Goal: Task Accomplishment & Management: Manage account settings

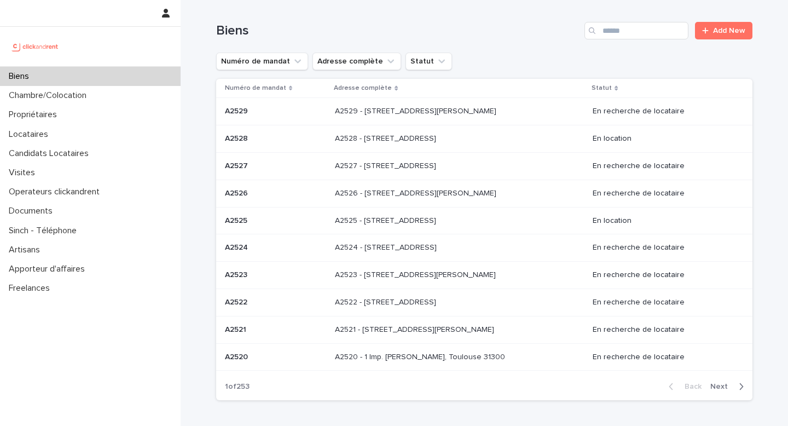
click at [357, 145] on div "A2528 - [STREET_ADDRESS] - [STREET_ADDRESS]" at bounding box center [459, 139] width 249 height 18
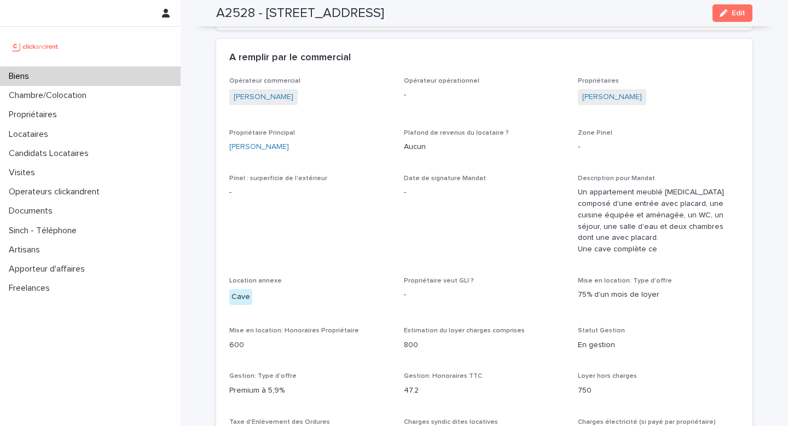
scroll to position [529, 0]
click at [627, 94] on link "[PERSON_NAME]" at bounding box center [612, 96] width 60 height 11
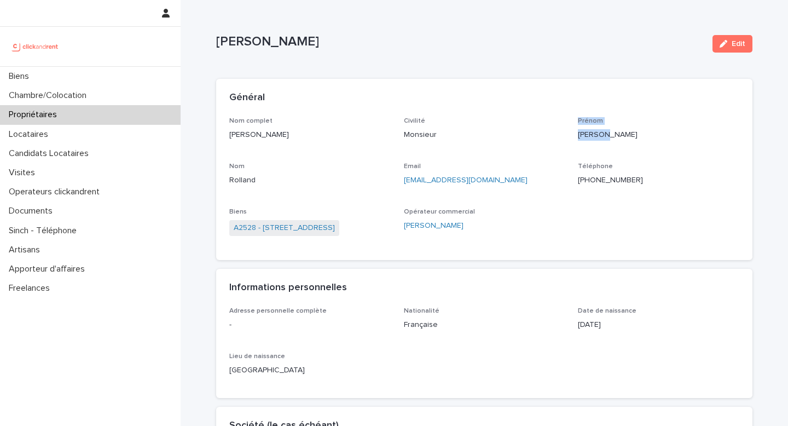
drag, startPoint x: 568, startPoint y: 134, endPoint x: 602, endPoint y: 134, distance: 33.9
click at [602, 134] on div "Nom complet [PERSON_NAME] Civilité Monsieur [PERSON_NAME] [PERSON_NAME] Email […" at bounding box center [484, 182] width 510 height 130
click at [602, 134] on p "[PERSON_NAME]" at bounding box center [658, 134] width 161 height 11
drag, startPoint x: 602, startPoint y: 134, endPoint x: 584, endPoint y: 134, distance: 18.1
click at [584, 134] on p "[PERSON_NAME]" at bounding box center [658, 134] width 161 height 11
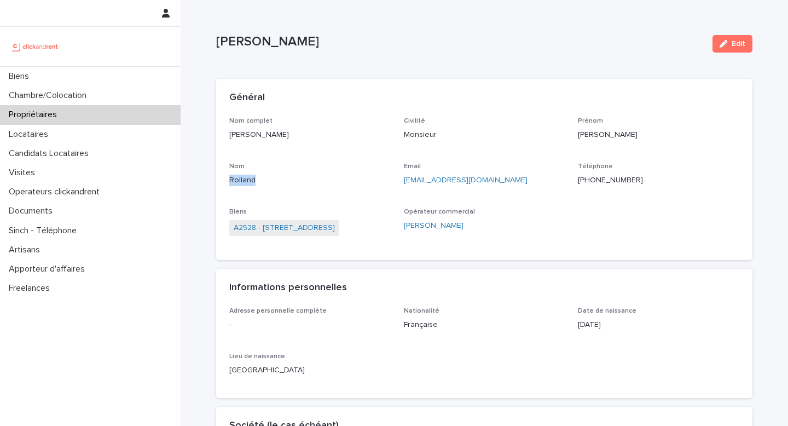
copy p "Rolland"
drag, startPoint x: 268, startPoint y: 185, endPoint x: 228, endPoint y: 182, distance: 39.6
click at [228, 182] on div "Nom complet [PERSON_NAME] Civilité Monsieur [PERSON_NAME] [PERSON_NAME] Email […" at bounding box center [484, 188] width 536 height 143
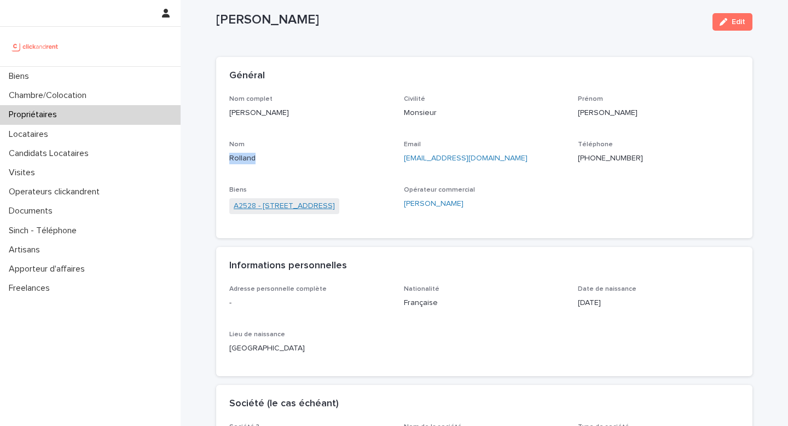
click at [315, 208] on link "A2528 - [STREET_ADDRESS]" at bounding box center [284, 205] width 101 height 11
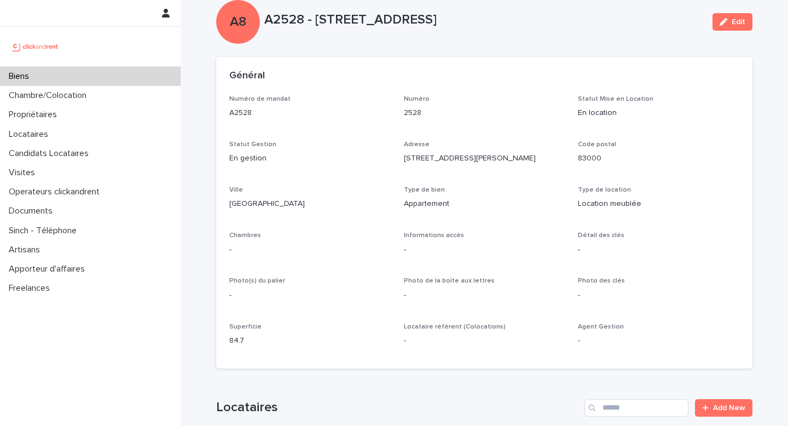
drag, startPoint x: 316, startPoint y: 19, endPoint x: 446, endPoint y: 20, distance: 129.7
click at [446, 20] on p "A2528 - [STREET_ADDRESS]" at bounding box center [484, 20] width 440 height 16
copy p "[STREET_ADDRESS][PERSON_NAME]"
drag, startPoint x: 461, startPoint y: 19, endPoint x: 550, endPoint y: 24, distance: 89.3
click at [550, 24] on p "A2528 - [STREET_ADDRESS]" at bounding box center [484, 20] width 440 height 16
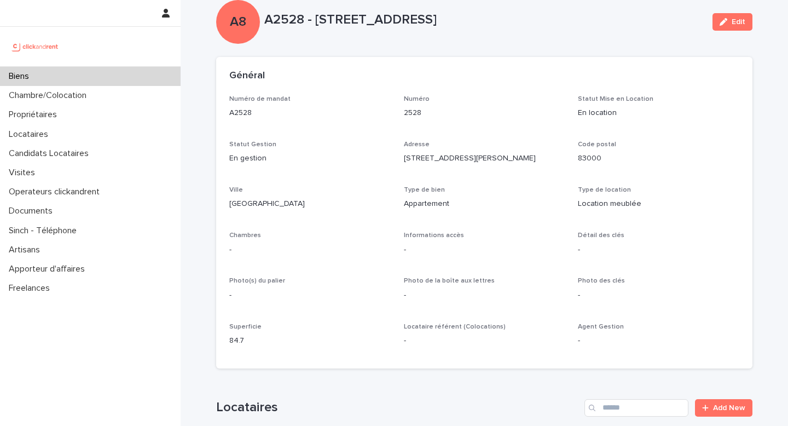
copy p "Toulon 83000"
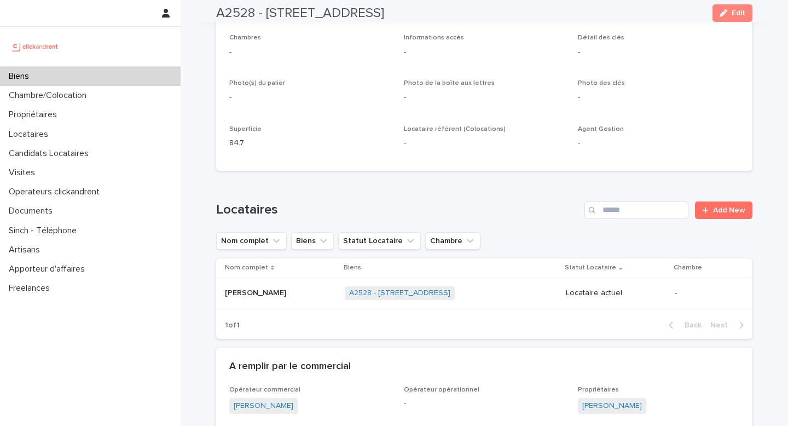
scroll to position [221, 0]
click at [484, 293] on div "A2528 - [STREET_ADDRESS] + 0" at bounding box center [451, 292] width 212 height 22
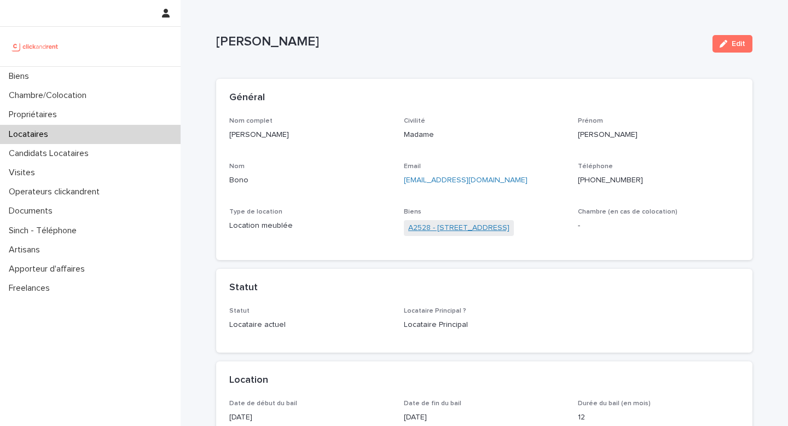
click at [481, 229] on link "A2528 - [STREET_ADDRESS]" at bounding box center [458, 227] width 101 height 11
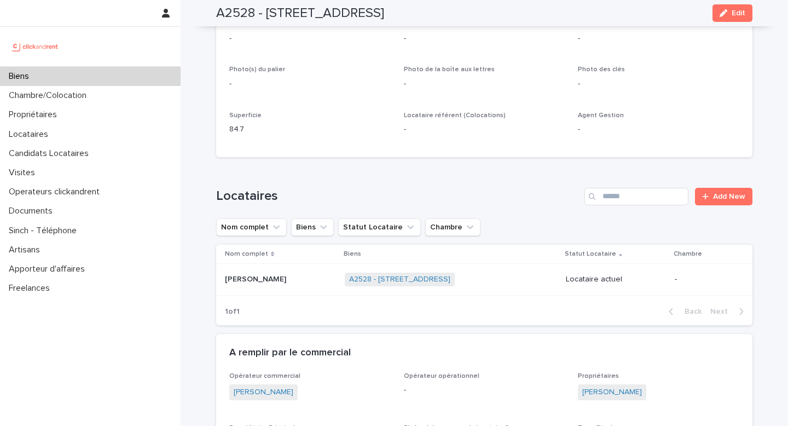
scroll to position [245, 0]
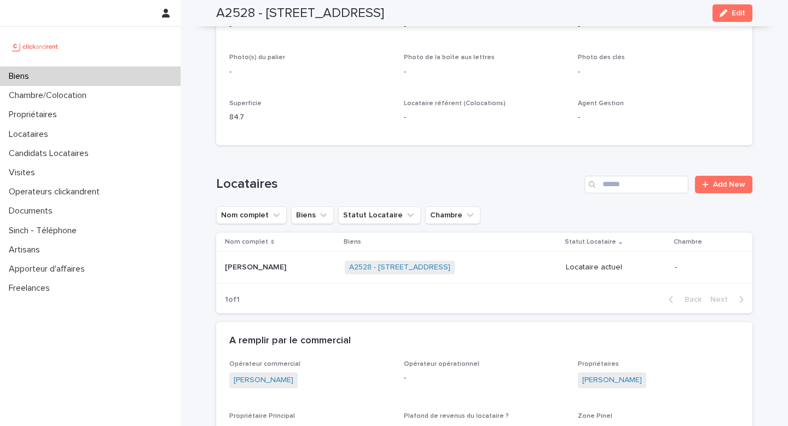
click at [509, 274] on div "A2528 - [STREET_ADDRESS] + 0" at bounding box center [451, 267] width 212 height 22
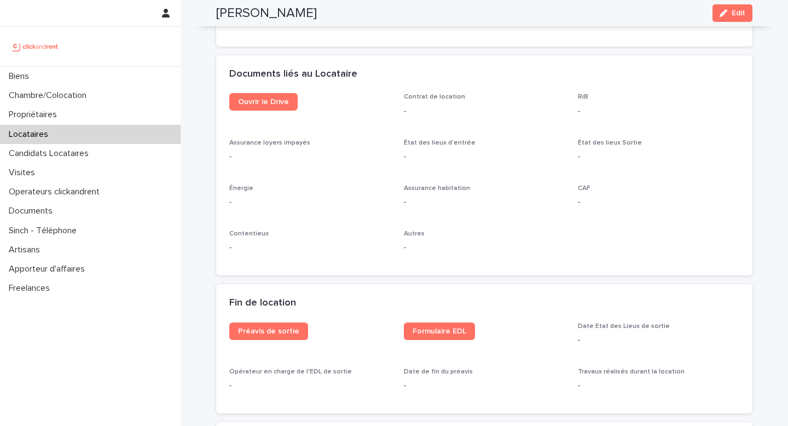
scroll to position [1151, 0]
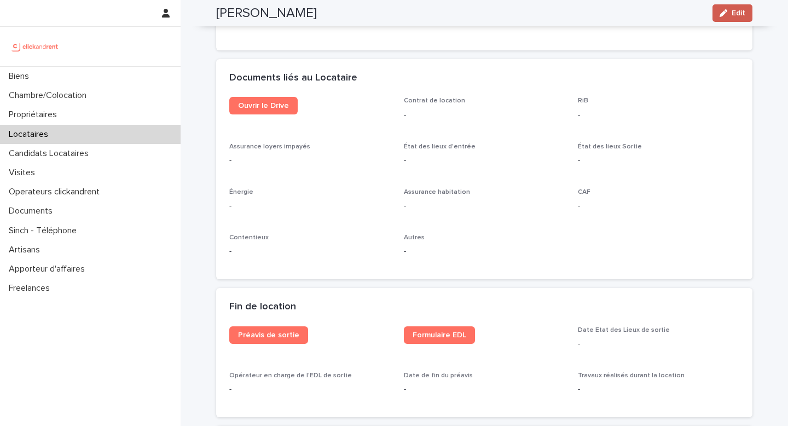
click at [740, 19] on button "Edit" at bounding box center [733, 13] width 40 height 18
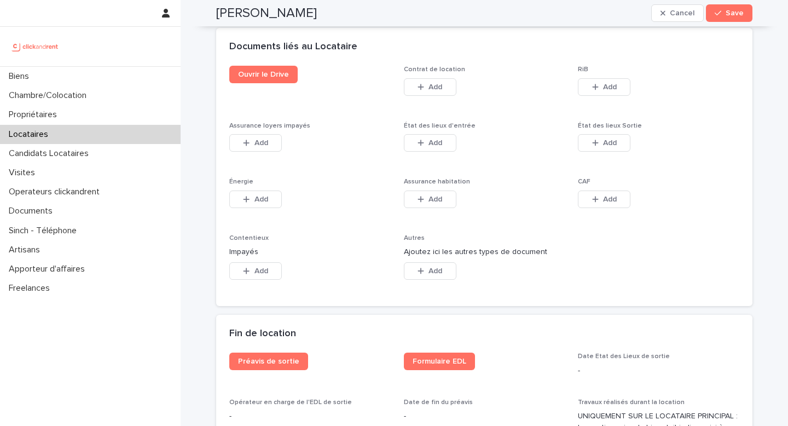
scroll to position [1815, 0]
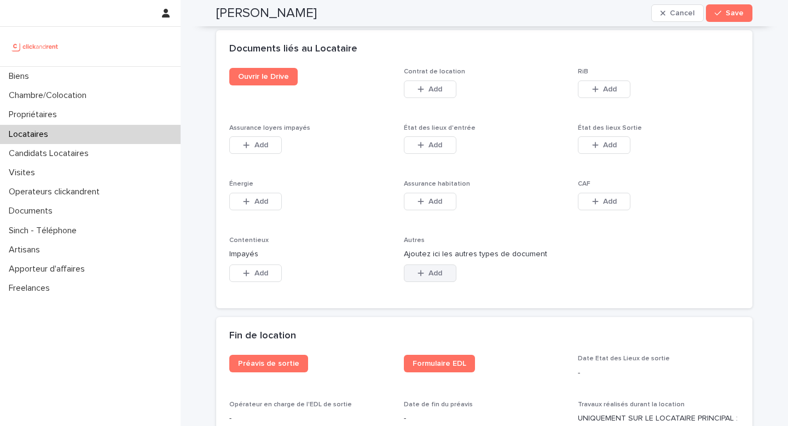
click at [445, 280] on button "Add" at bounding box center [430, 273] width 53 height 18
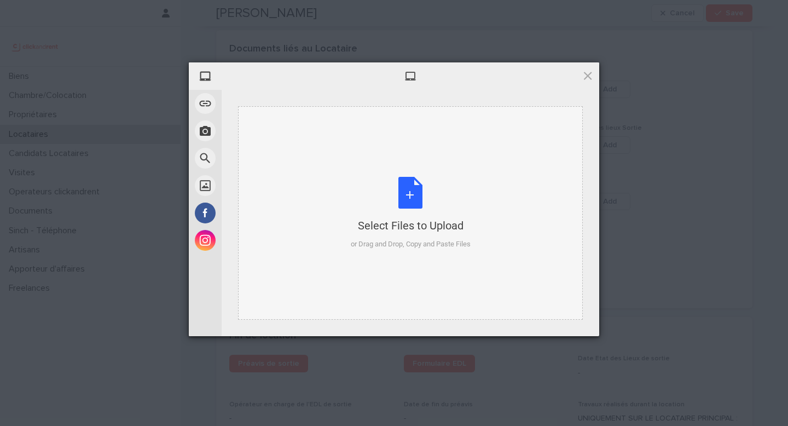
click at [398, 181] on div "Select Files to Upload or Drag and Drop, Copy and Paste Files" at bounding box center [411, 213] width 120 height 73
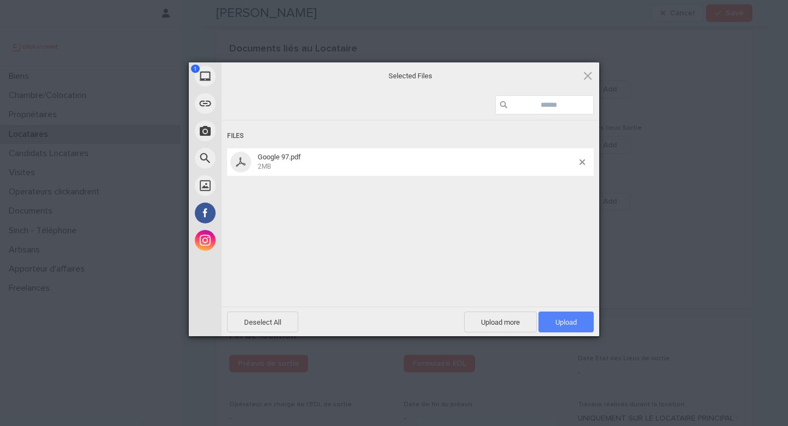
click at [576, 320] on span "Upload 1" at bounding box center [566, 322] width 21 height 8
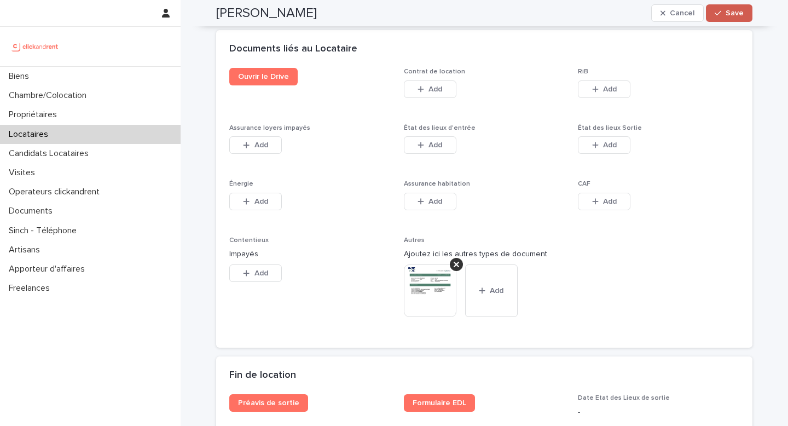
click at [726, 19] on button "Save" at bounding box center [729, 13] width 47 height 18
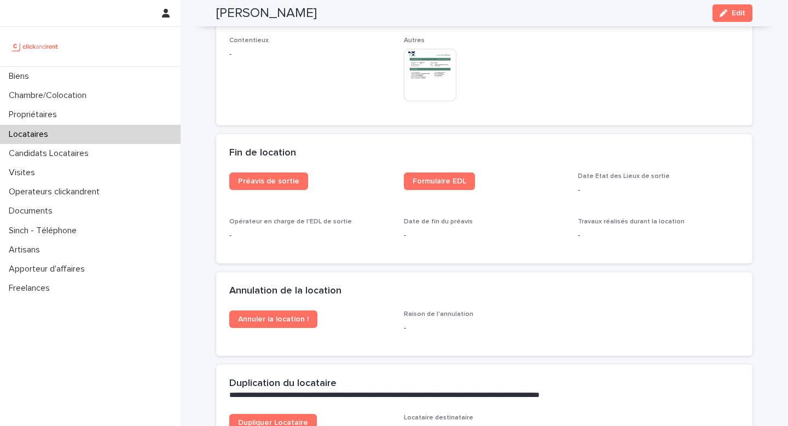
scroll to position [1316, 0]
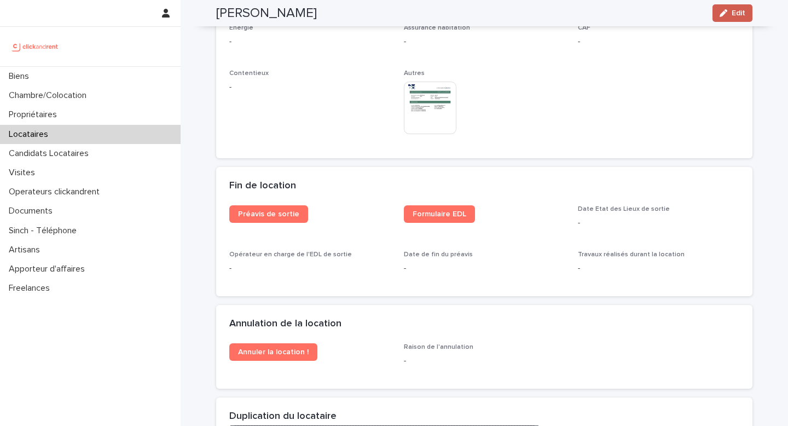
click at [734, 12] on span "Edit" at bounding box center [739, 13] width 14 height 8
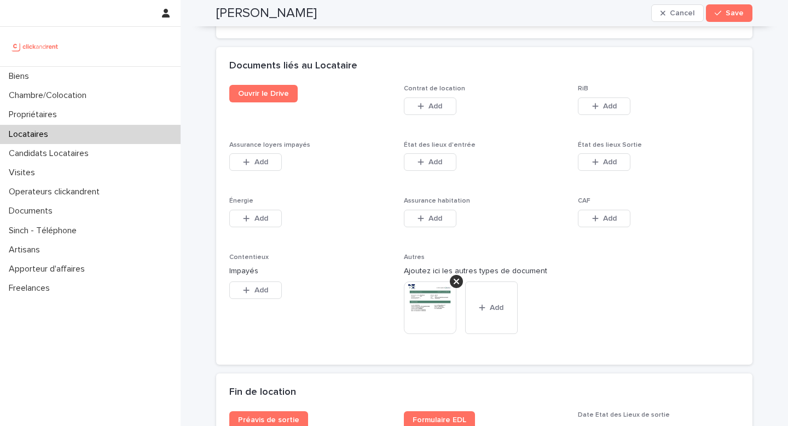
scroll to position [1824, 0]
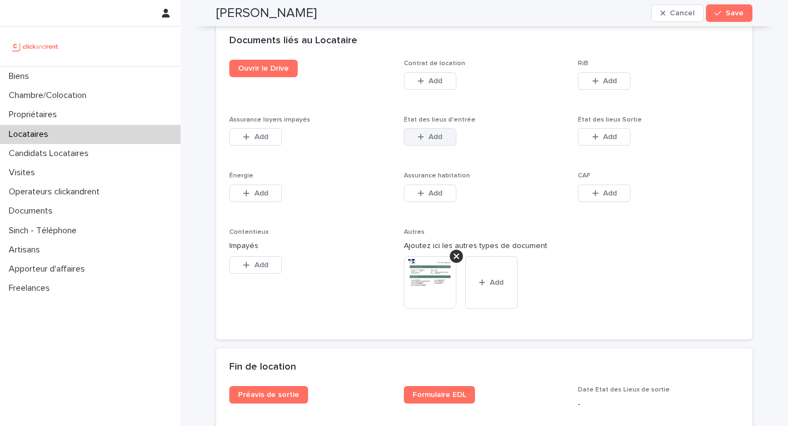
click at [437, 141] on span "Add" at bounding box center [436, 137] width 14 height 8
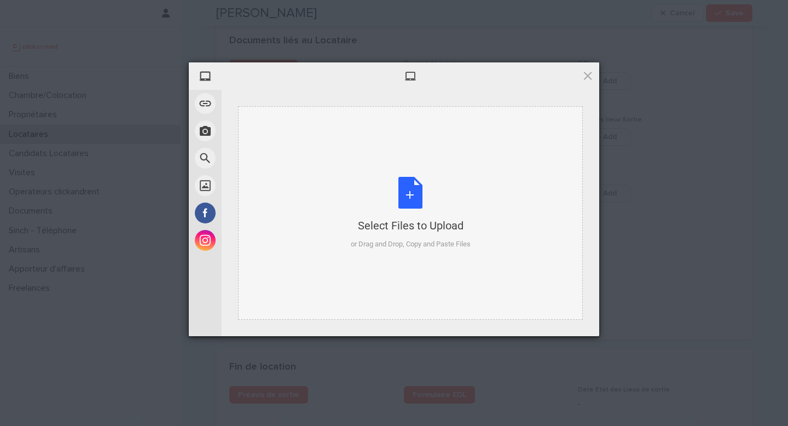
click at [414, 198] on div "Select Files to Upload or Drag and Drop, Copy and Paste Files" at bounding box center [411, 213] width 120 height 73
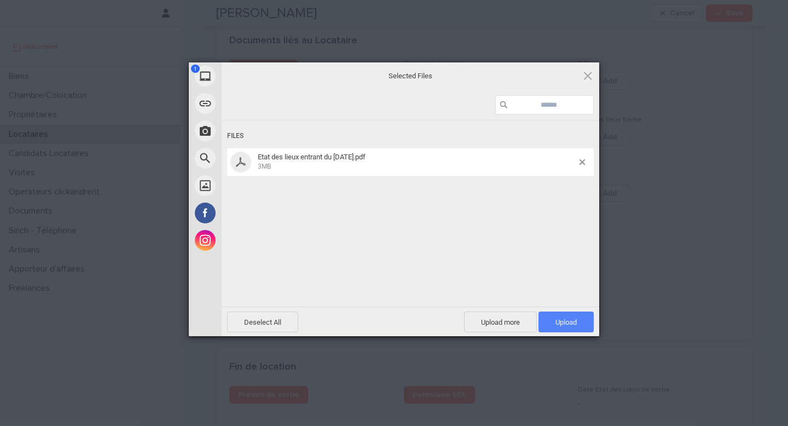
click at [585, 330] on span "Upload 1" at bounding box center [566, 321] width 55 height 21
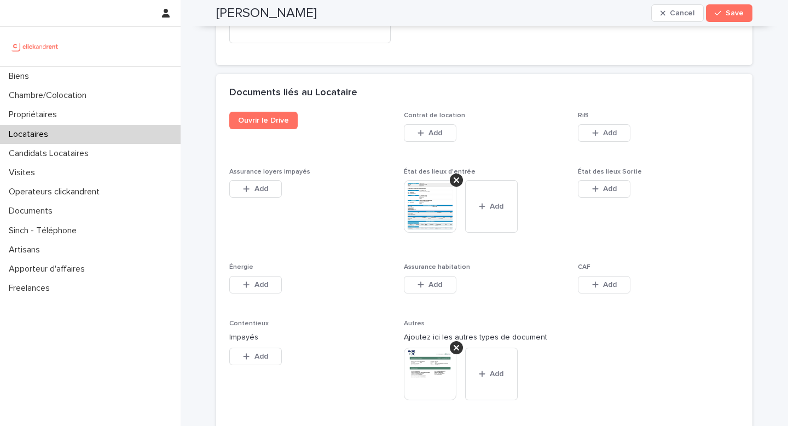
scroll to position [1768, 0]
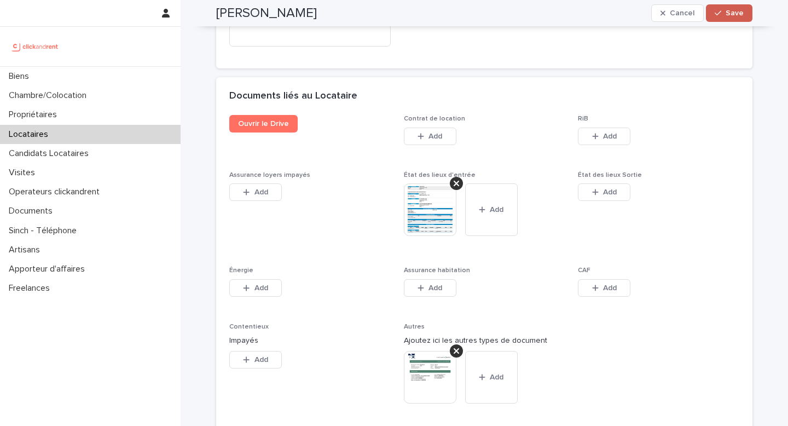
click at [724, 18] on button "Save" at bounding box center [729, 13] width 47 height 18
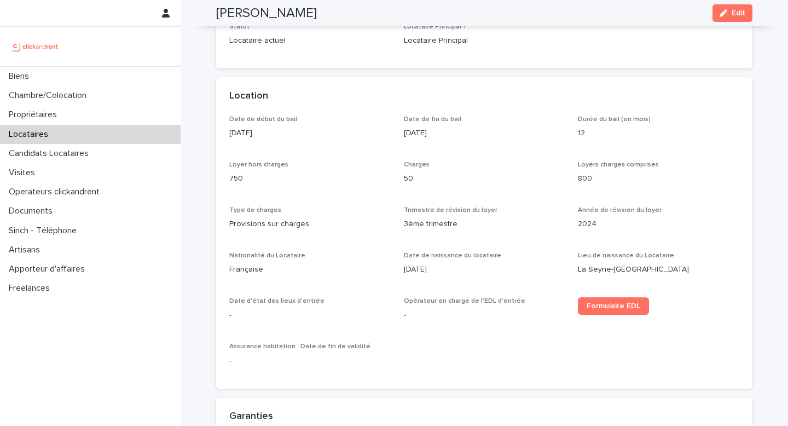
scroll to position [0, 0]
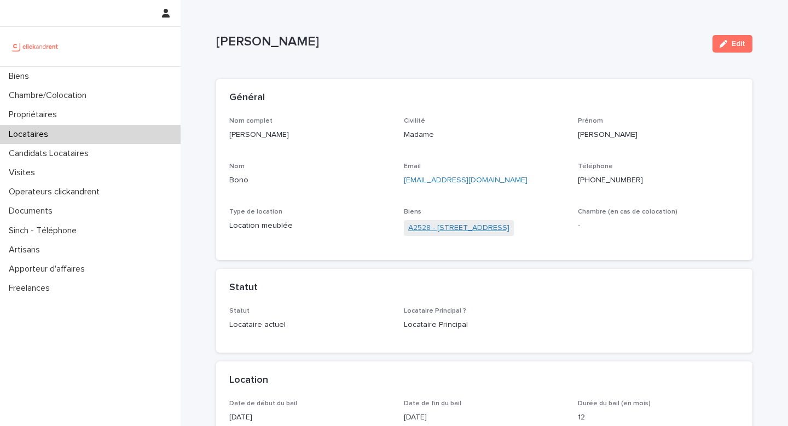
click at [496, 229] on link "A2528 - [STREET_ADDRESS]" at bounding box center [458, 227] width 101 height 11
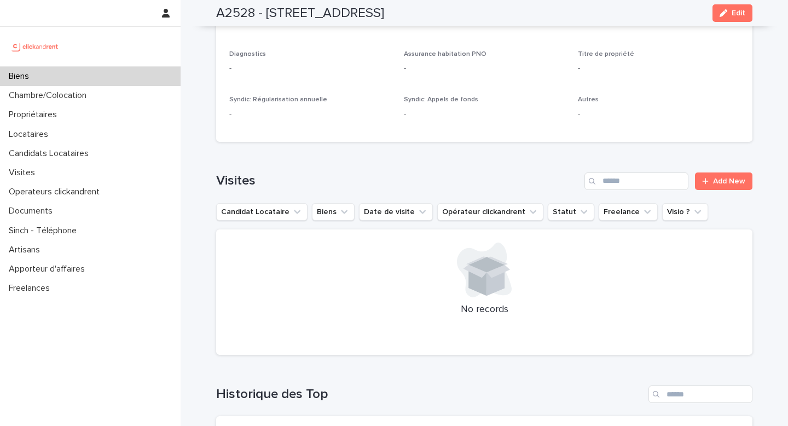
scroll to position [3188, 0]
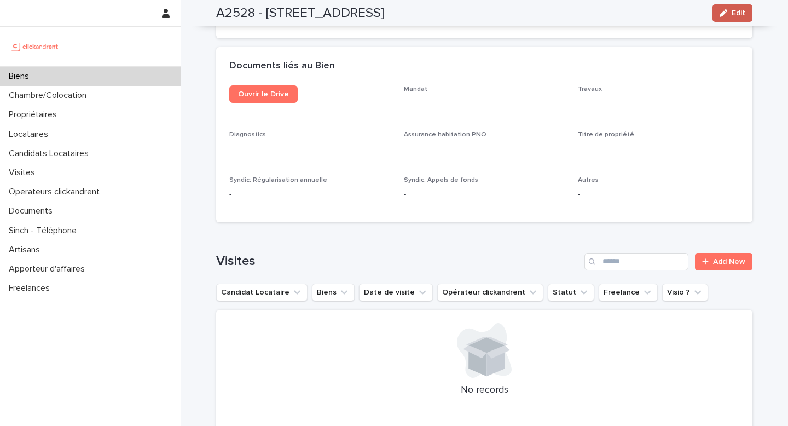
click at [726, 13] on icon "button" at bounding box center [724, 13] width 8 height 8
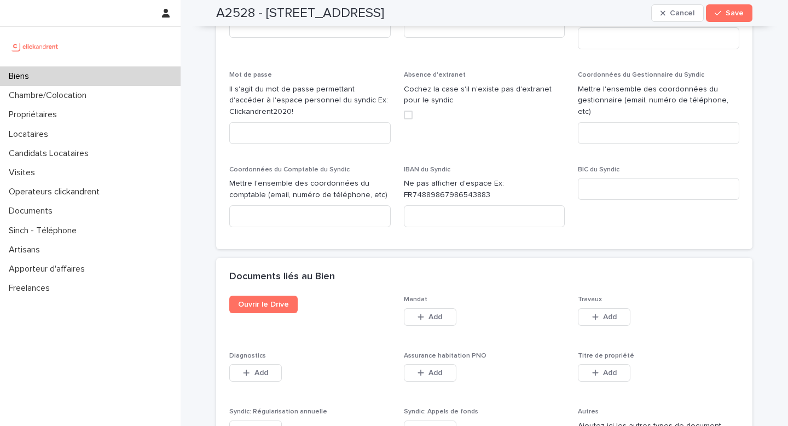
scroll to position [5428, 0]
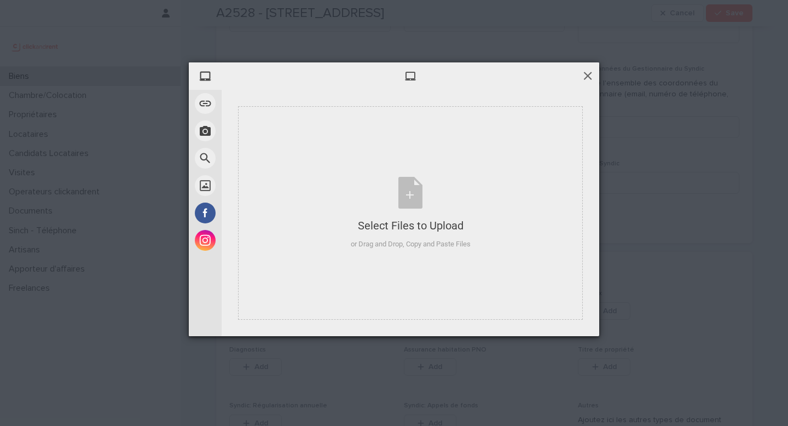
click at [588, 77] on span at bounding box center [588, 76] width 12 height 12
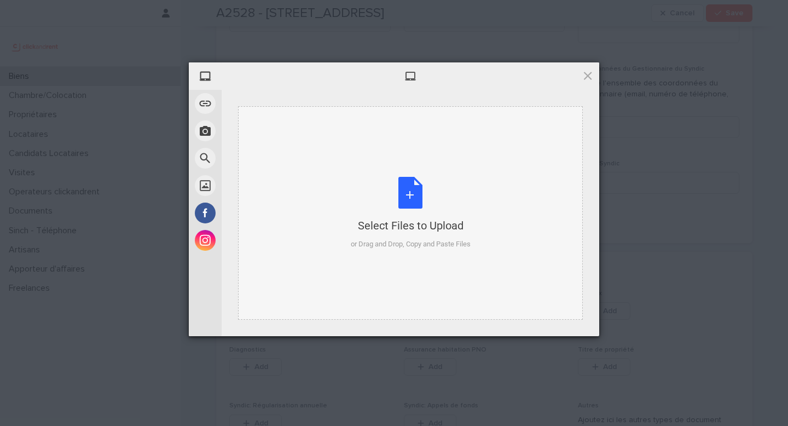
click at [409, 191] on div "Select Files to Upload or Drag and Drop, Copy and Paste Files" at bounding box center [411, 213] width 120 height 73
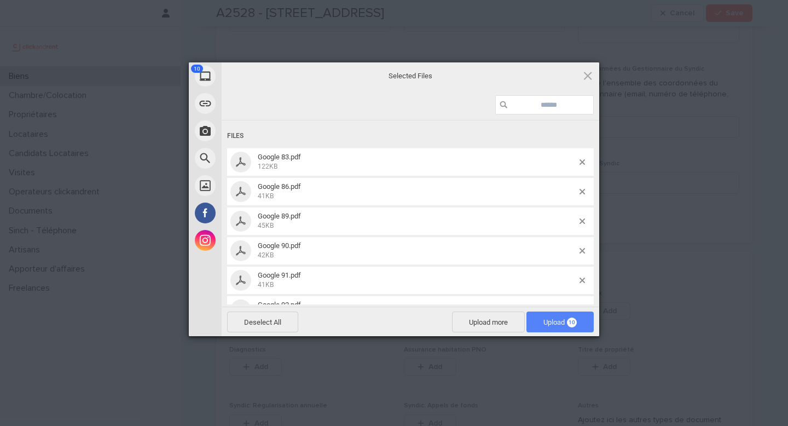
click at [578, 319] on span "Upload 10" at bounding box center [560, 321] width 67 height 21
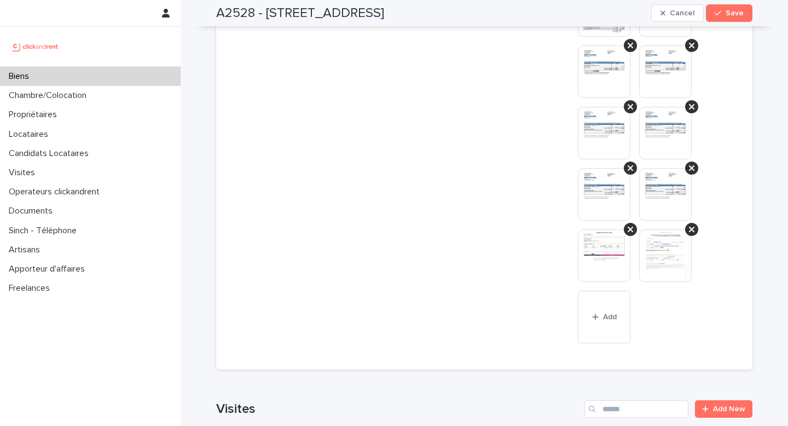
scroll to position [5644, 0]
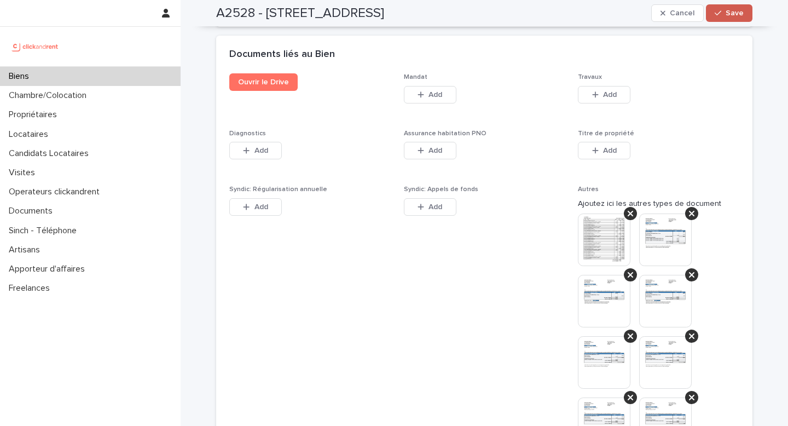
click at [730, 16] on span "Save" at bounding box center [735, 13] width 18 height 8
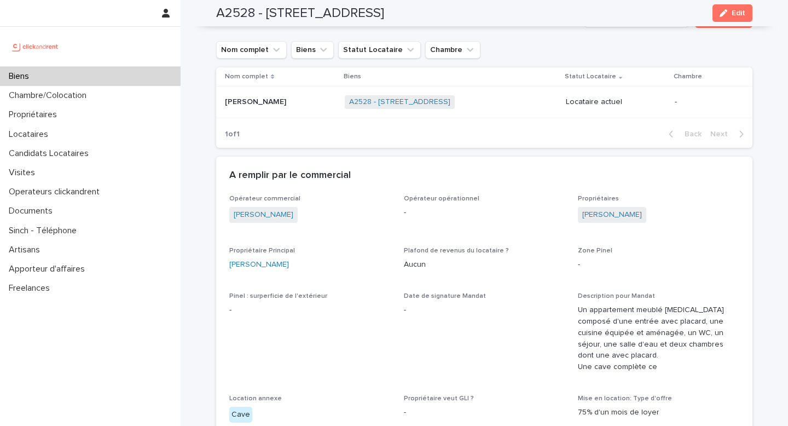
scroll to position [402, 0]
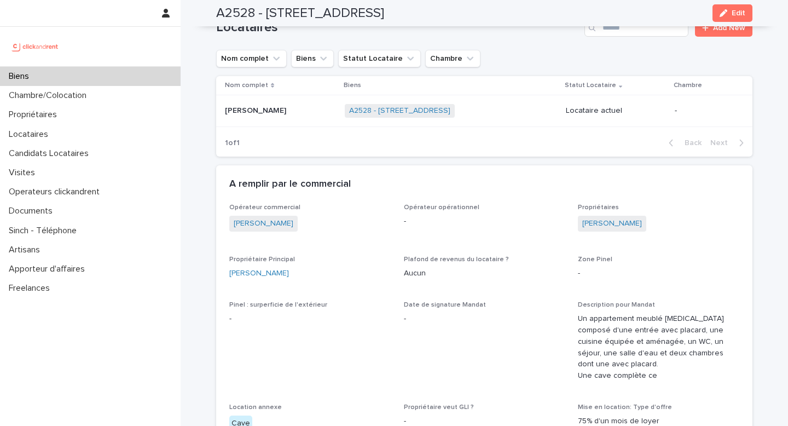
click at [282, 118] on div "[PERSON_NAME] [PERSON_NAME]" at bounding box center [280, 111] width 111 height 18
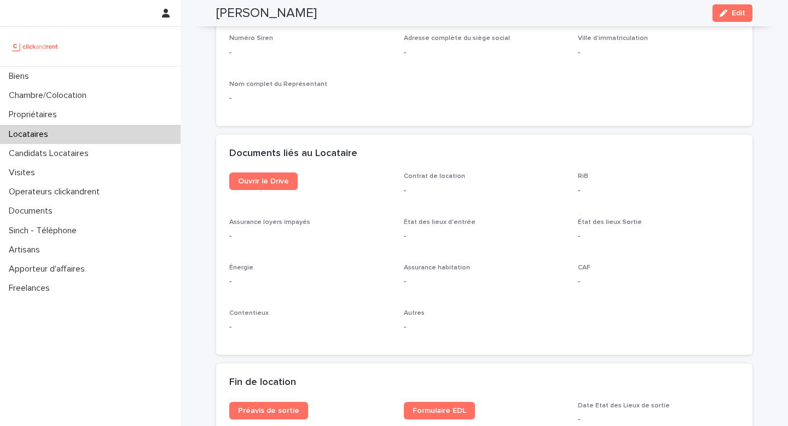
scroll to position [1029, 0]
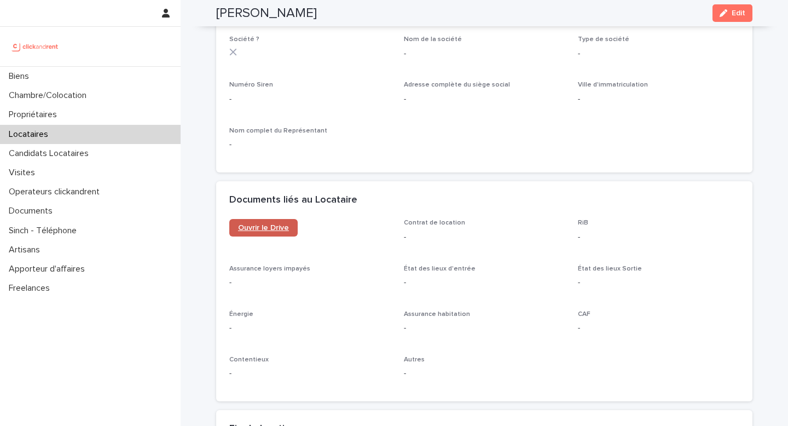
click at [255, 222] on link "Ouvrir le Drive" at bounding box center [263, 228] width 68 height 18
